Goal: Information Seeking & Learning: Learn about a topic

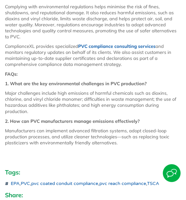
scroll to position [356, 0]
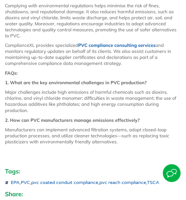
click at [164, 117] on p "2. How can PVC manufacturers manage emissions effectively?" at bounding box center [93, 120] width 176 height 6
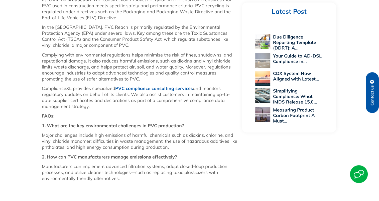
scroll to position [322, 0]
